Goal: Information Seeking & Learning: Understand process/instructions

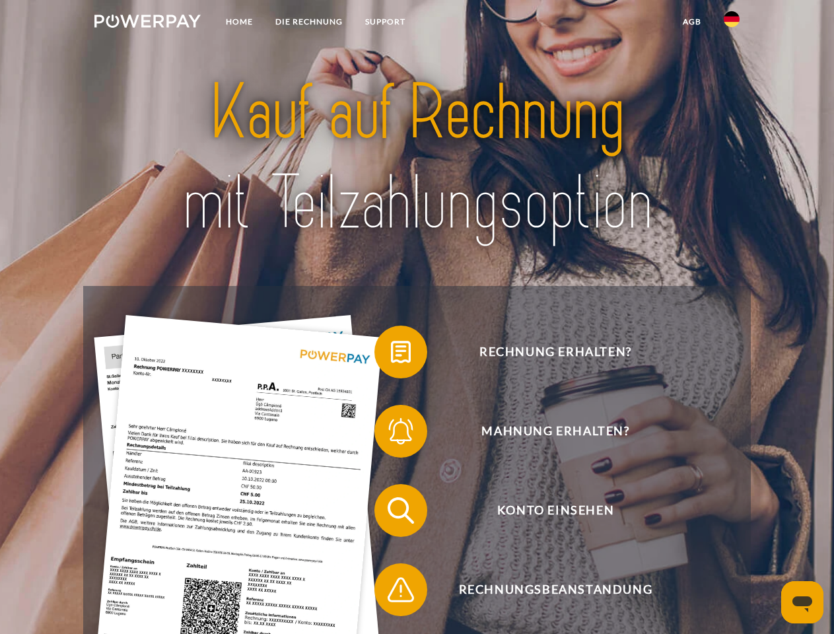
click at [147, 23] on img at bounding box center [147, 21] width 106 height 13
click at [732, 23] on img at bounding box center [732, 19] width 16 height 16
click at [691, 22] on link "agb" at bounding box center [692, 22] width 41 height 24
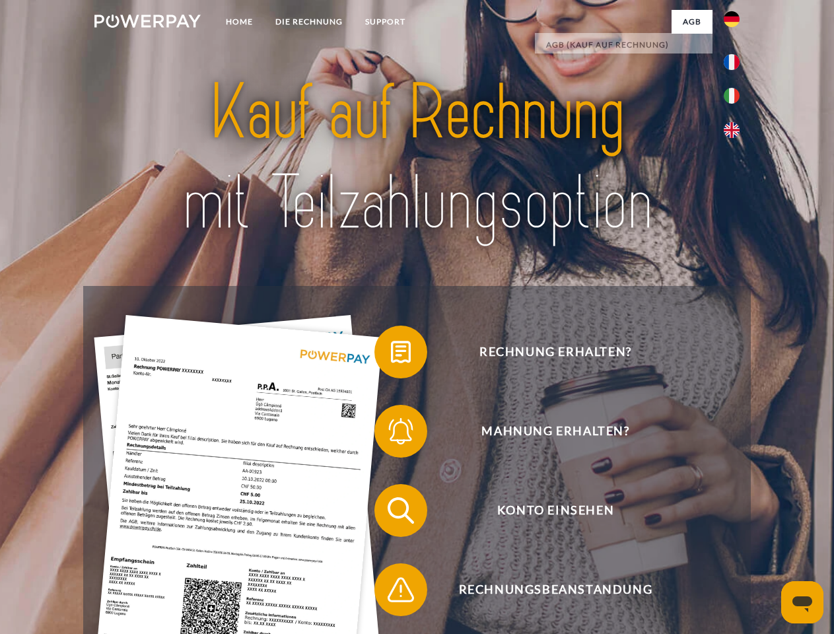
click at [391, 355] on span at bounding box center [381, 352] width 66 height 66
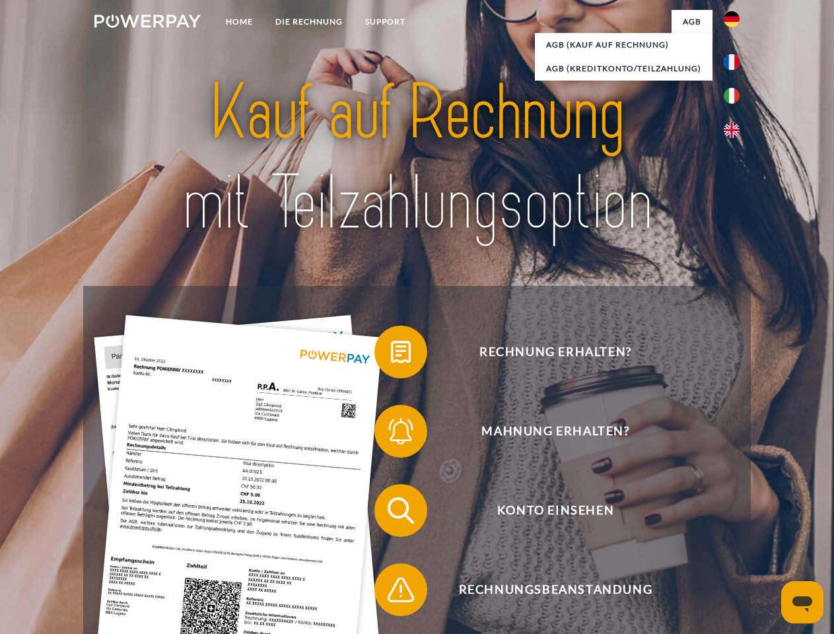
click at [391, 434] on div "Rechnung erhalten? Mahnung erhalten? Konto einsehen" at bounding box center [416, 550] width 667 height 528
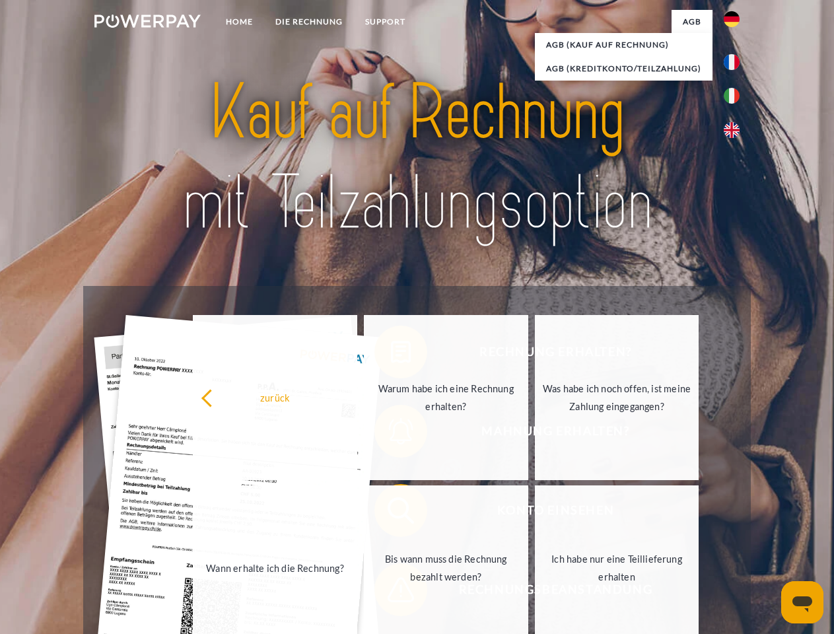
click at [391, 513] on link "Bis wann muss die Rechnung bezahlt werden?" at bounding box center [446, 567] width 164 height 165
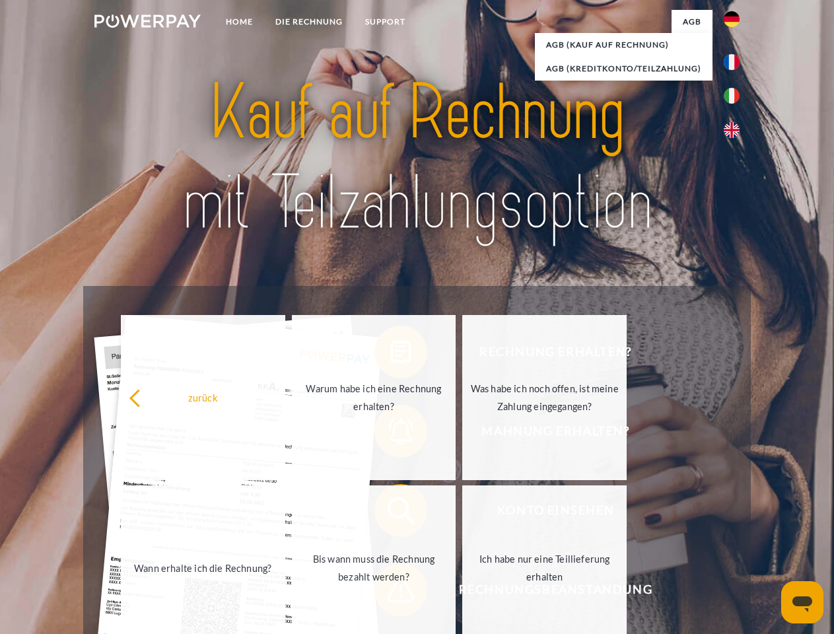
click at [462, 592] on link "Ich habe nur eine Teillieferung erhalten" at bounding box center [544, 567] width 164 height 165
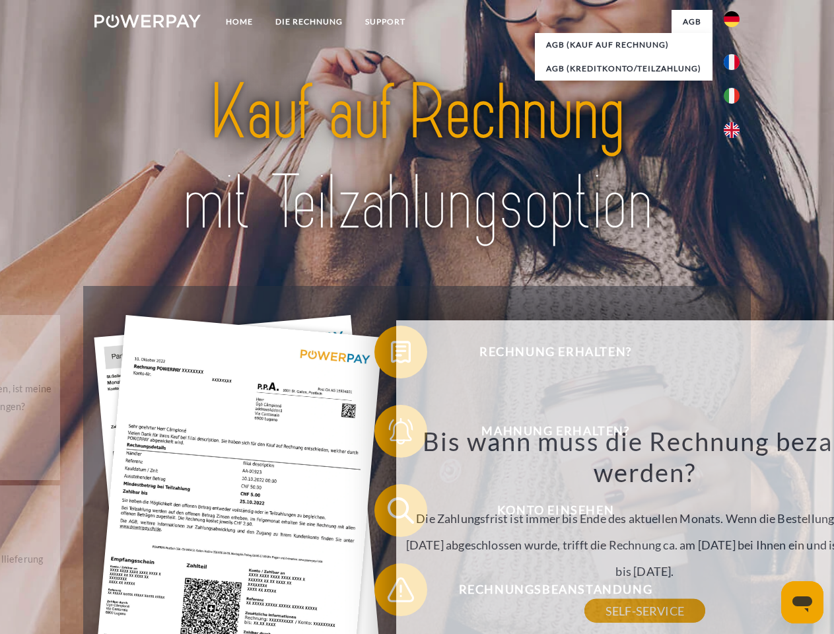
click at [802, 602] on icon "Messaging-Fenster öffnen" at bounding box center [802, 604] width 20 height 16
